Goal: Task Accomplishment & Management: Use online tool/utility

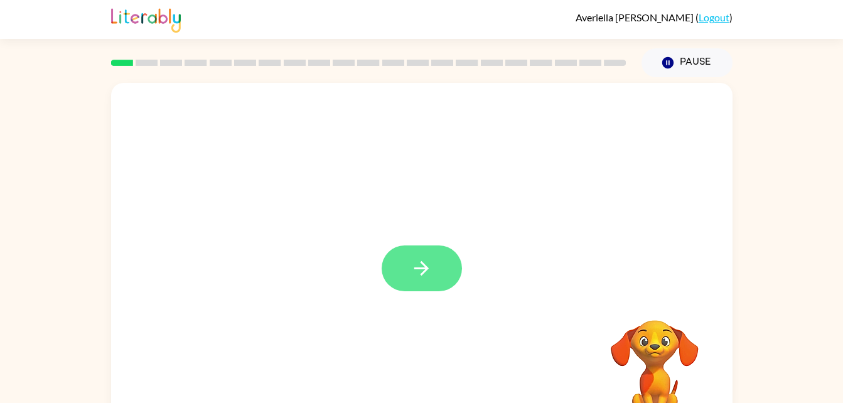
click at [411, 276] on icon "button" at bounding box center [422, 268] width 22 height 22
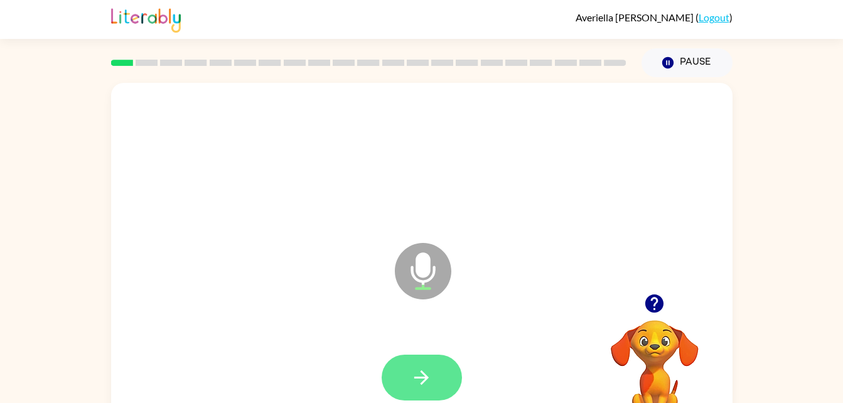
click at [433, 379] on button "button" at bounding box center [422, 378] width 80 height 46
click at [434, 390] on button "button" at bounding box center [422, 378] width 80 height 46
click at [401, 375] on button "button" at bounding box center [422, 378] width 80 height 46
click at [423, 374] on icon "button" at bounding box center [421, 377] width 14 height 14
click at [426, 379] on icon "button" at bounding box center [421, 377] width 14 height 14
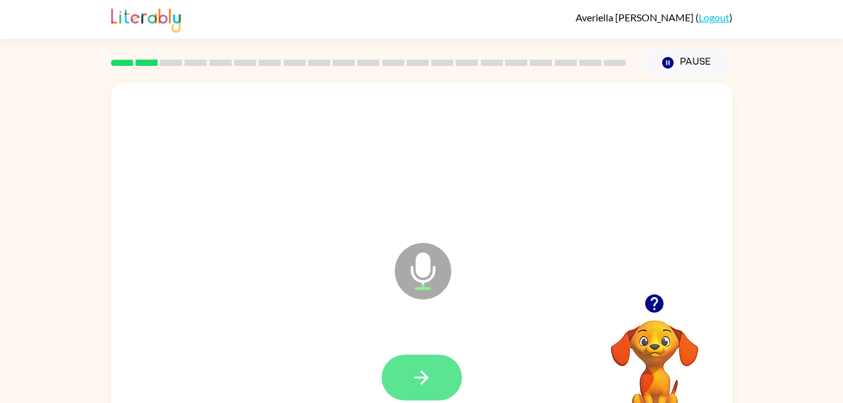
click at [424, 399] on button "button" at bounding box center [422, 378] width 80 height 46
click at [419, 379] on icon "button" at bounding box center [422, 378] width 22 height 22
click at [429, 389] on button "button" at bounding box center [422, 378] width 80 height 46
click at [425, 385] on icon "button" at bounding box center [422, 378] width 22 height 22
click at [445, 381] on button "button" at bounding box center [422, 378] width 80 height 46
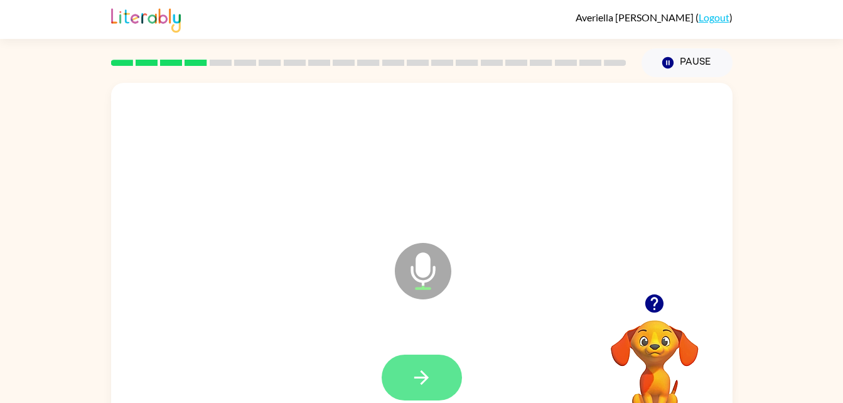
click at [413, 385] on icon "button" at bounding box center [422, 378] width 22 height 22
click at [438, 379] on button "button" at bounding box center [422, 378] width 80 height 46
click at [409, 363] on button "button" at bounding box center [422, 378] width 80 height 46
click at [424, 377] on icon "button" at bounding box center [421, 377] width 14 height 14
click at [423, 394] on button "button" at bounding box center [422, 378] width 80 height 46
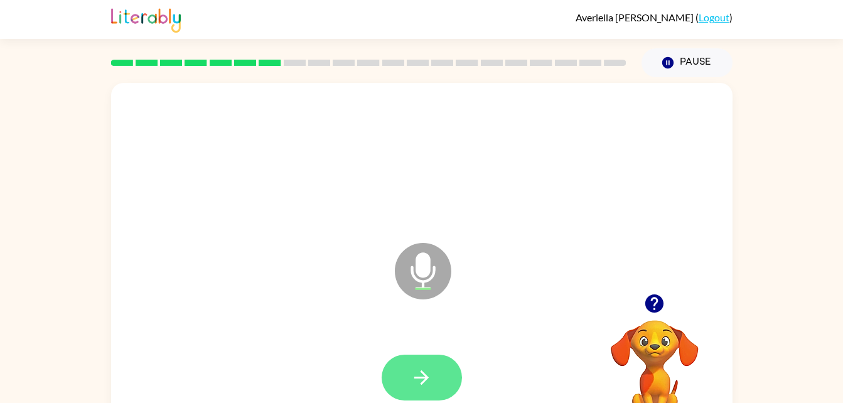
click at [414, 365] on button "button" at bounding box center [422, 378] width 80 height 46
click at [418, 367] on div at bounding box center [422, 378] width 80 height 46
click at [444, 377] on button "button" at bounding box center [422, 378] width 80 height 46
click at [417, 375] on icon "button" at bounding box center [422, 378] width 22 height 22
click at [397, 381] on button "button" at bounding box center [422, 378] width 80 height 46
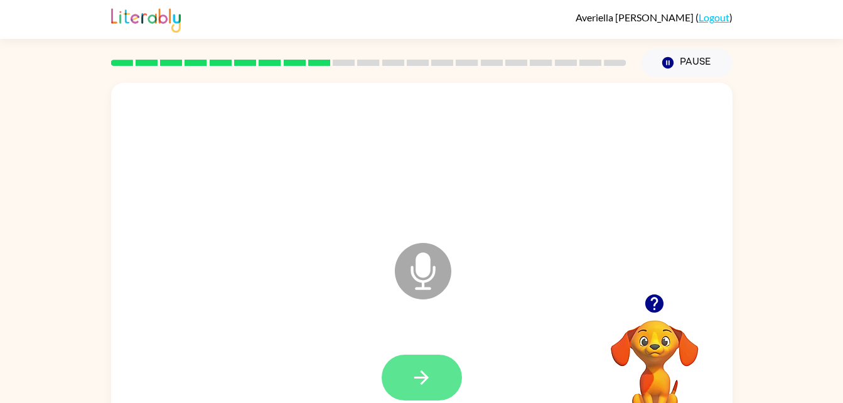
click at [408, 378] on button "button" at bounding box center [422, 378] width 80 height 46
click at [646, 299] on icon "button" at bounding box center [654, 304] width 22 height 22
click at [650, 306] on video "Your browser must support playing .mp4 files to use Literably. Please try using…" at bounding box center [655, 364] width 126 height 126
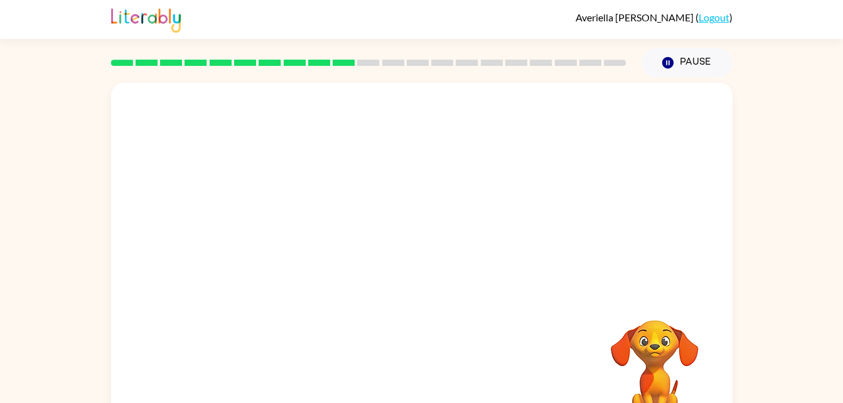
click at [642, 355] on video "Your browser must support playing .mp4 files to use Literably. Please try using…" at bounding box center [655, 364] width 126 height 126
click at [693, 367] on video "Your browser must support playing .mp4 files to use Literably. Please try using…" at bounding box center [655, 364] width 126 height 126
click at [633, 362] on video "Your browser must support playing .mp4 files to use Literably. Please try using…" at bounding box center [655, 364] width 126 height 126
click at [674, 77] on button "Pause Pause" at bounding box center [687, 62] width 91 height 29
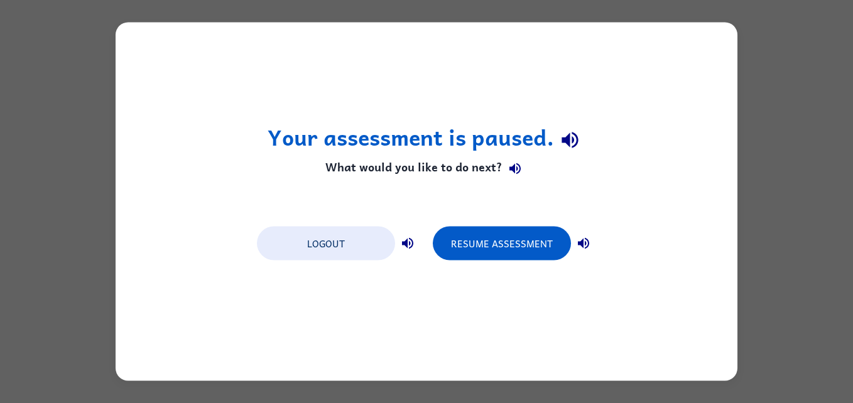
click at [824, 200] on div "Your assessment is paused. What would you like to do next? Logout Resume Assess…" at bounding box center [426, 201] width 853 height 403
click at [802, 222] on div "Your assessment is paused. What would you like to do next? Logout Resume Assess…" at bounding box center [426, 201] width 853 height 403
click at [546, 243] on button "Resume Assessment" at bounding box center [502, 244] width 138 height 34
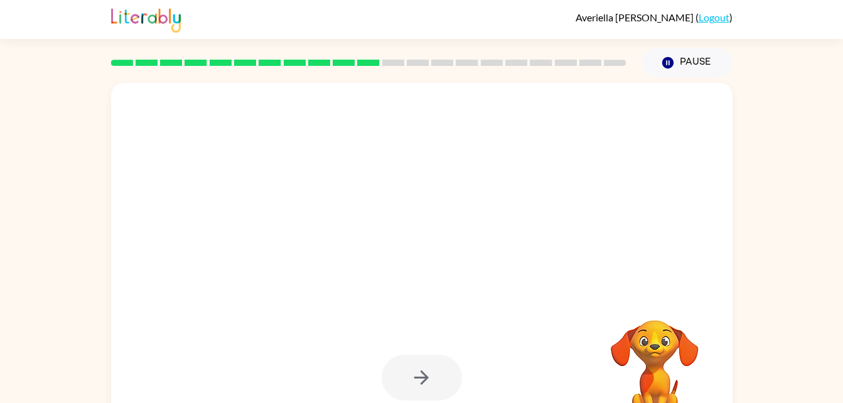
click at [654, 355] on video "Your browser must support playing .mp4 files to use Literably. Please try using…" at bounding box center [655, 364] width 126 height 126
click at [422, 382] on div at bounding box center [422, 378] width 80 height 46
click at [421, 389] on div at bounding box center [422, 378] width 80 height 46
click at [426, 401] on div at bounding box center [422, 377] width 596 height 103
click at [431, 385] on div at bounding box center [422, 378] width 80 height 46
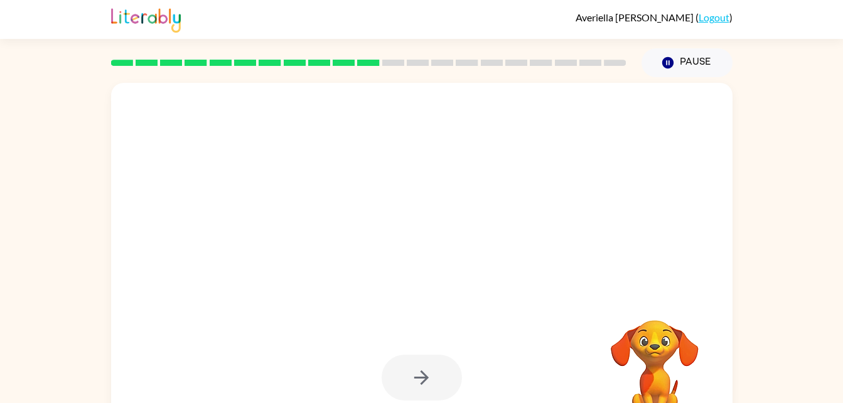
click at [436, 390] on div at bounding box center [422, 378] width 80 height 46
click at [423, 389] on div at bounding box center [422, 378] width 80 height 46
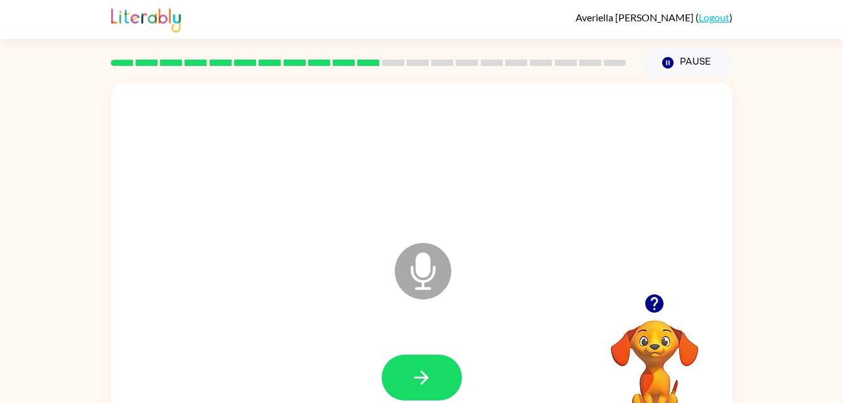
click at [436, 285] on icon at bounding box center [423, 271] width 56 height 56
click at [443, 356] on button "button" at bounding box center [422, 378] width 80 height 46
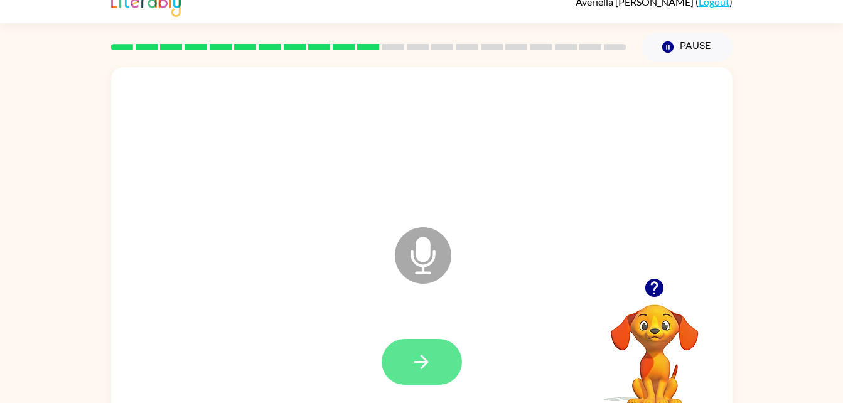
click at [432, 365] on icon "button" at bounding box center [422, 362] width 22 height 22
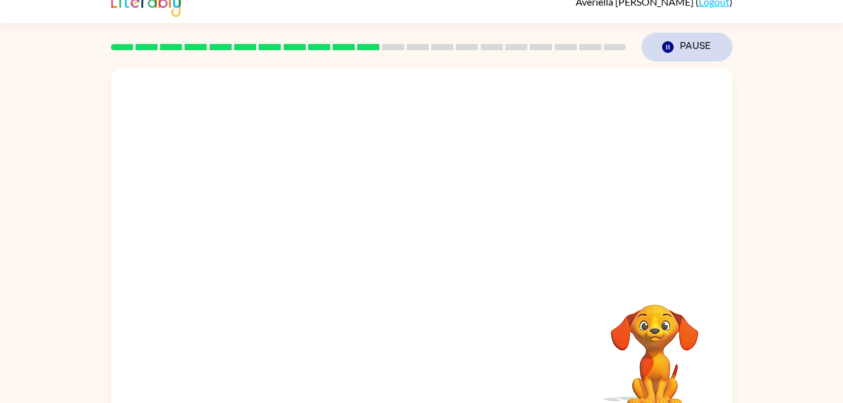
click at [656, 45] on button "Pause Pause" at bounding box center [687, 47] width 91 height 29
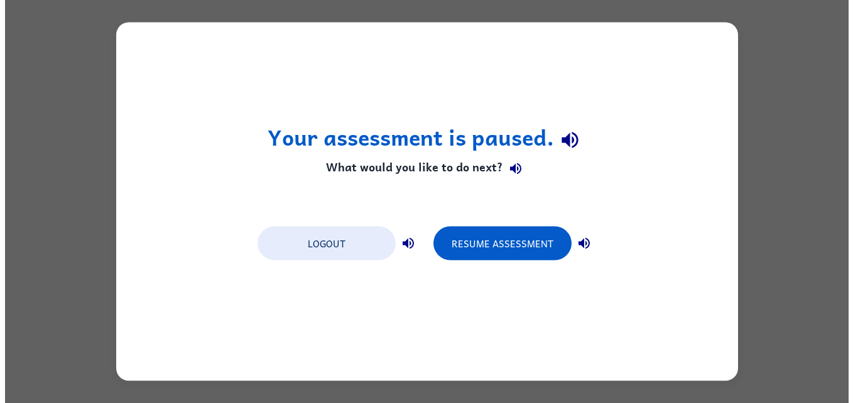
scroll to position [0, 0]
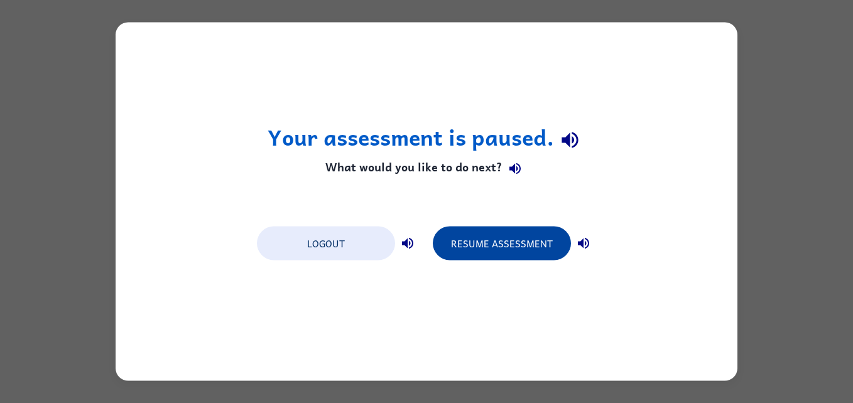
click at [533, 249] on button "Resume Assessment" at bounding box center [502, 244] width 138 height 34
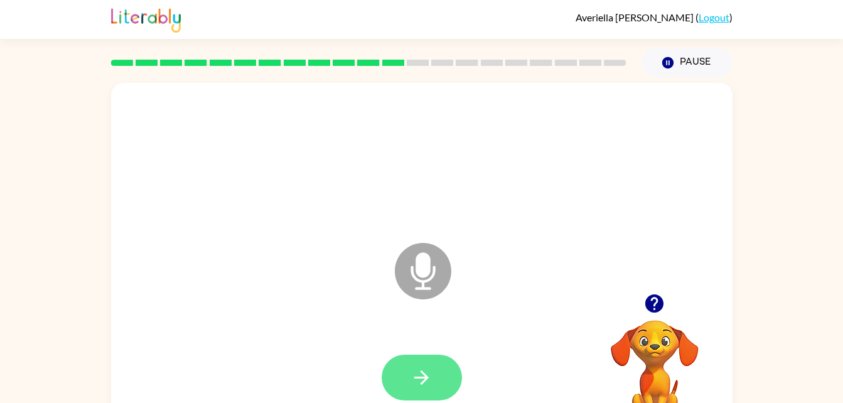
click at [432, 379] on icon "button" at bounding box center [422, 378] width 22 height 22
click at [428, 375] on icon "button" at bounding box center [422, 378] width 22 height 22
click at [426, 374] on icon "button" at bounding box center [422, 378] width 22 height 22
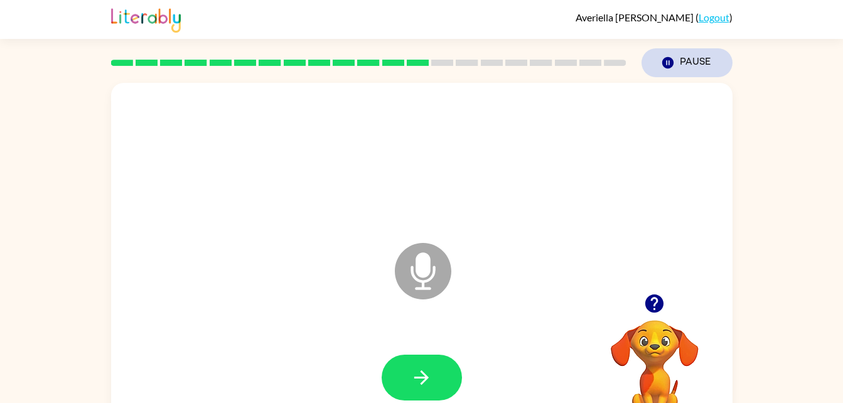
click at [677, 64] on button "Pause Pause" at bounding box center [687, 62] width 91 height 29
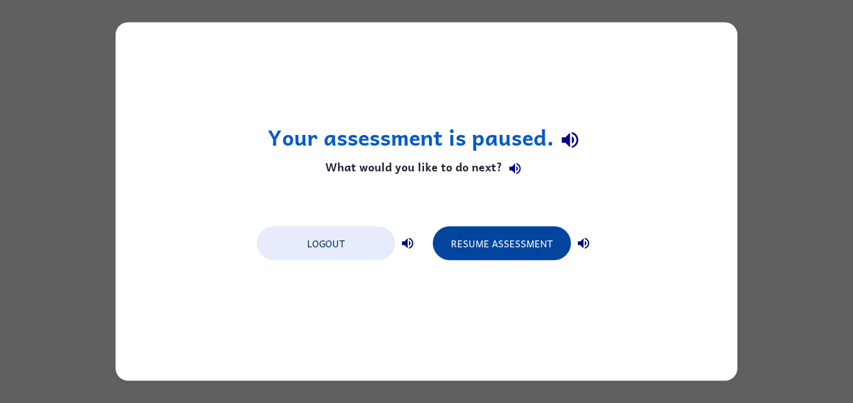
click at [539, 254] on button "Resume Assessment" at bounding box center [502, 244] width 138 height 34
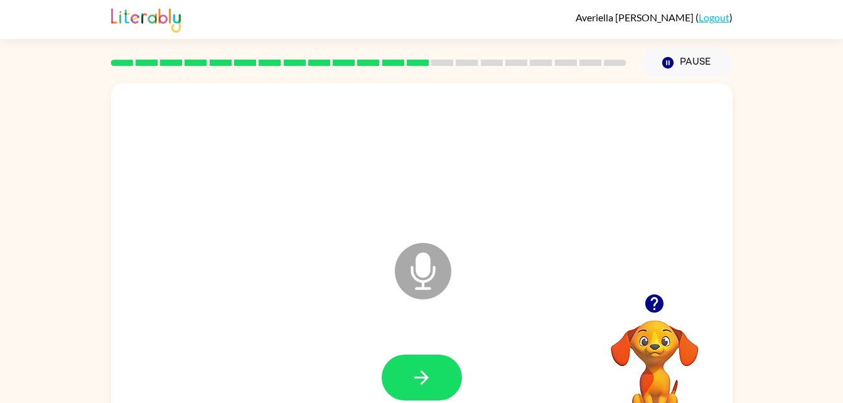
click at [713, 16] on link "Logout" at bounding box center [714, 17] width 31 height 12
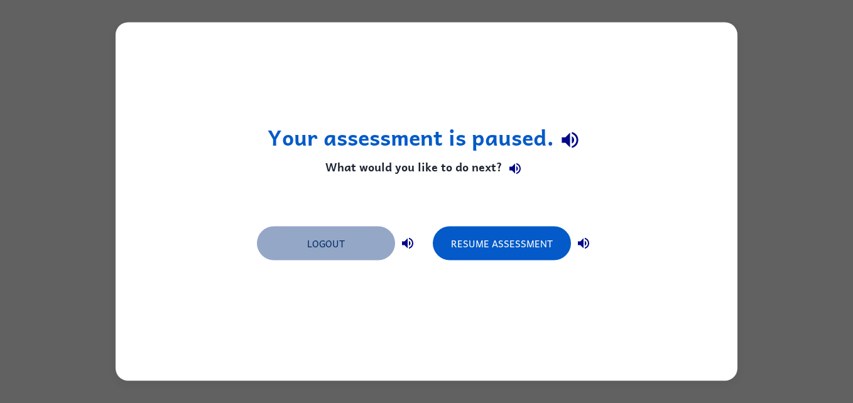
click at [338, 259] on button "Logout" at bounding box center [326, 244] width 138 height 34
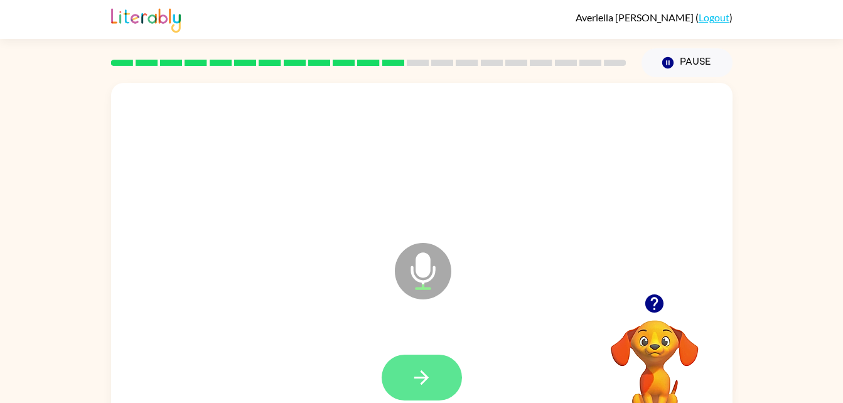
click at [428, 388] on icon "button" at bounding box center [422, 378] width 22 height 22
click at [434, 391] on button "button" at bounding box center [422, 378] width 80 height 46
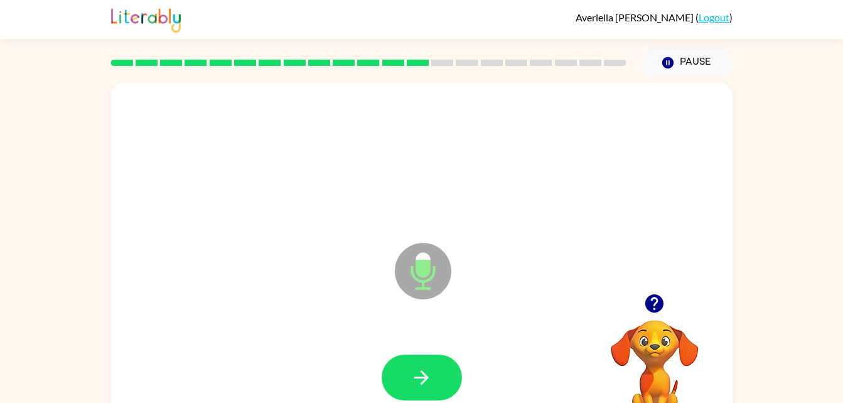
click at [65, 184] on div "Microphone The Microphone is here when it is your turn to talk Your browser mus…" at bounding box center [421, 259] width 843 height 364
click at [411, 372] on icon "button" at bounding box center [422, 378] width 22 height 22
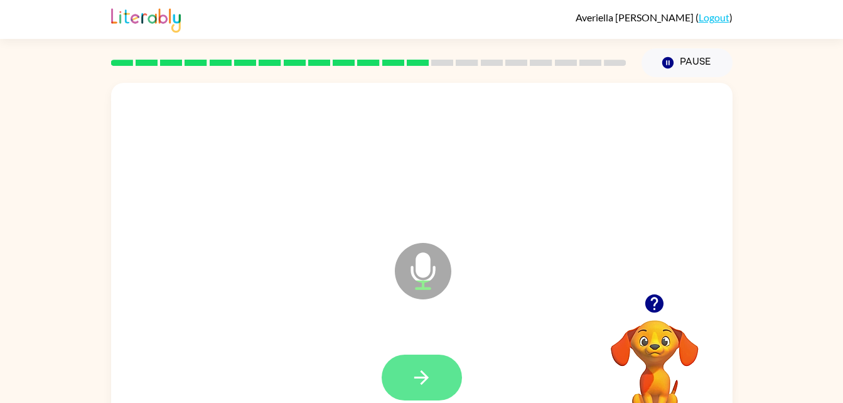
click at [439, 376] on button "button" at bounding box center [422, 378] width 80 height 46
click at [414, 390] on button "button" at bounding box center [422, 378] width 80 height 46
click at [419, 386] on icon "button" at bounding box center [422, 378] width 22 height 22
click at [414, 387] on icon "button" at bounding box center [422, 378] width 22 height 22
click at [431, 379] on icon "button" at bounding box center [422, 378] width 22 height 22
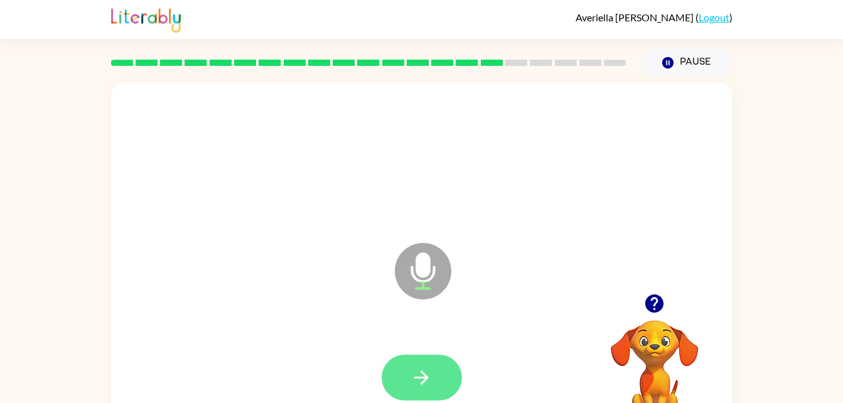
click at [413, 397] on button "button" at bounding box center [422, 378] width 80 height 46
click at [421, 380] on icon "button" at bounding box center [422, 378] width 22 height 22
click at [414, 378] on icon "button" at bounding box center [422, 378] width 22 height 22
click at [387, 382] on button "button" at bounding box center [422, 378] width 80 height 46
click at [414, 395] on button "button" at bounding box center [422, 378] width 80 height 46
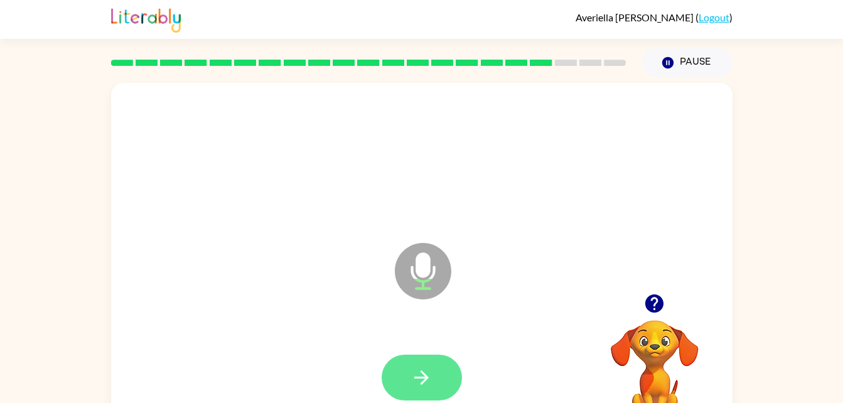
click at [424, 384] on icon "button" at bounding box center [422, 378] width 22 height 22
click at [426, 384] on icon "button" at bounding box center [422, 378] width 22 height 22
click at [654, 315] on icon "button" at bounding box center [654, 304] width 22 height 22
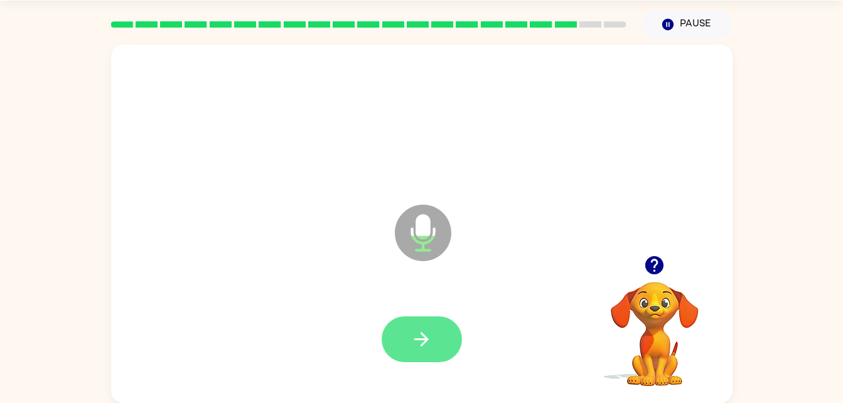
click at [440, 338] on button "button" at bounding box center [422, 339] width 80 height 46
click at [437, 348] on button "button" at bounding box center [422, 339] width 80 height 46
click at [452, 339] on button "button" at bounding box center [422, 339] width 80 height 46
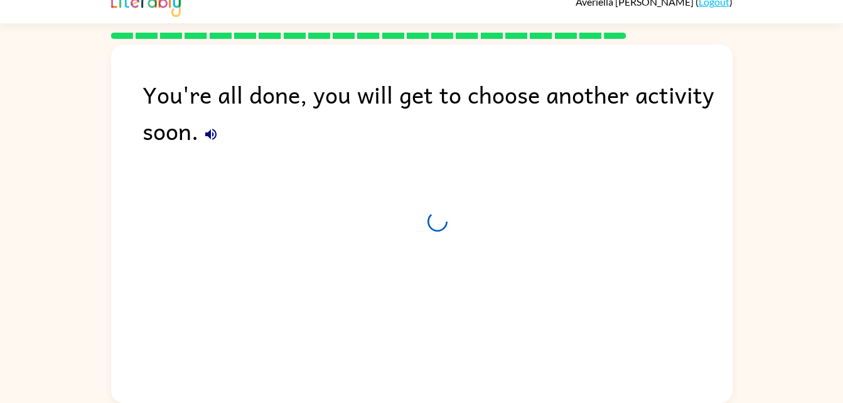
scroll to position [16, 0]
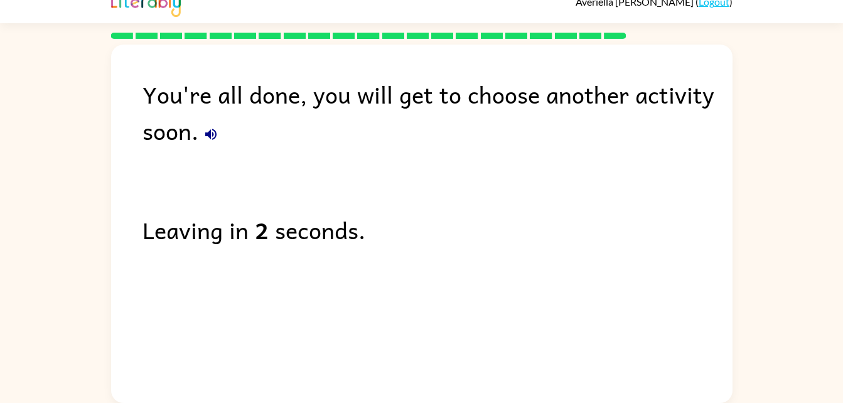
click at [212, 139] on icon "button" at bounding box center [210, 134] width 15 height 15
